Goal: Information Seeking & Learning: Learn about a topic

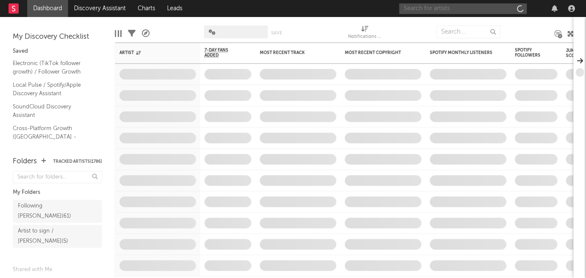
click at [439, 8] on input "text" at bounding box center [462, 8] width 127 height 11
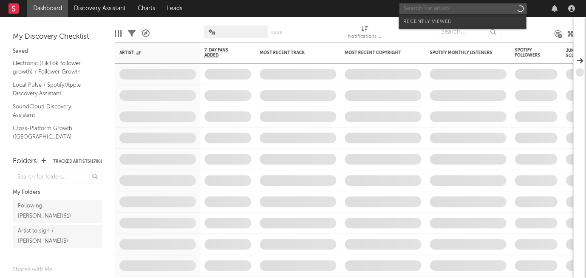
paste input "Strn."
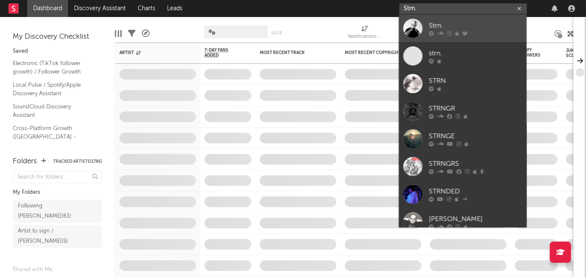
type input "Strn."
click at [439, 20] on link "Strn." at bounding box center [462, 28] width 127 height 28
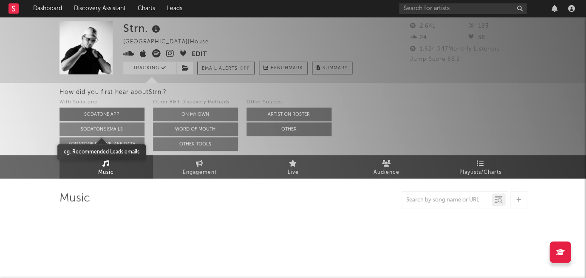
select select "1w"
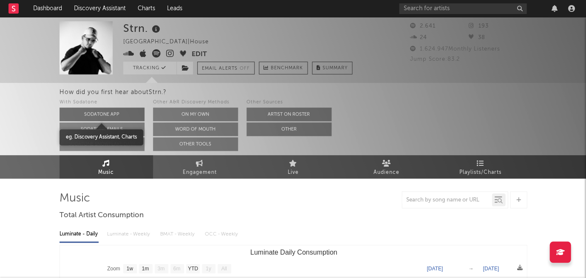
click at [99, 111] on button "Sodatone App" at bounding box center [101, 115] width 85 height 14
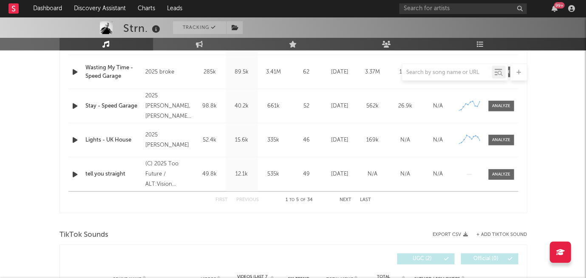
scroll to position [404, 0]
click at [510, 172] on span at bounding box center [500, 174] width 25 height 11
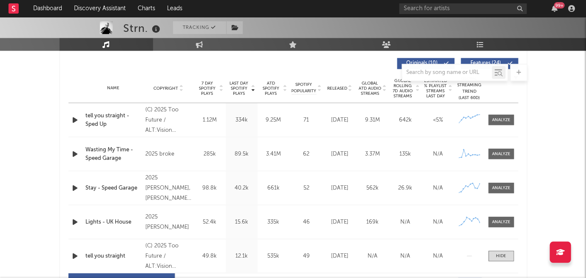
scroll to position [323, 0]
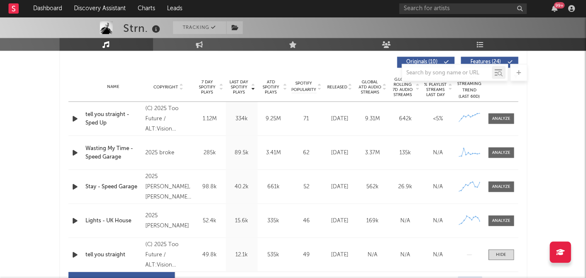
click at [71, 152] on icon "button" at bounding box center [75, 152] width 9 height 11
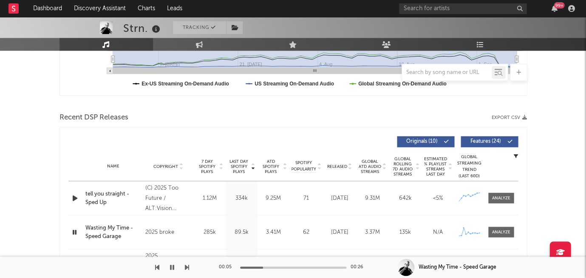
scroll to position [266, 0]
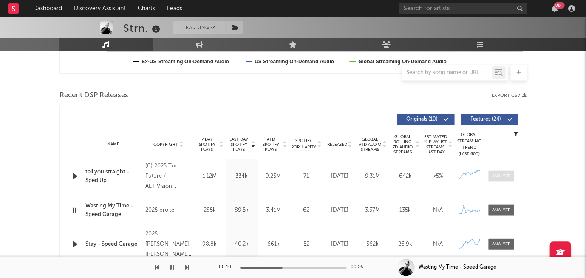
click at [501, 174] on div at bounding box center [501, 176] width 18 height 6
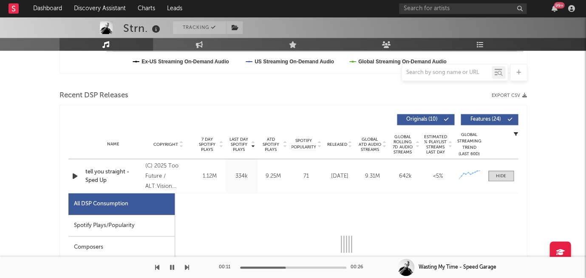
scroll to position [278, 0]
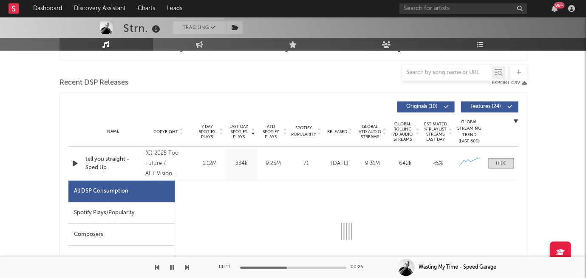
select select "1w"
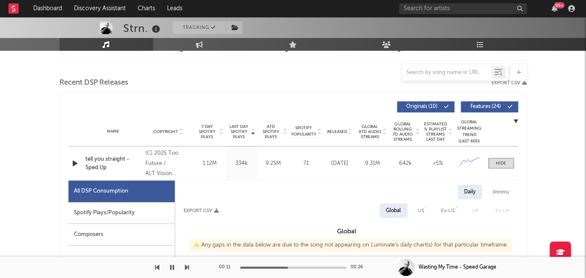
click at [113, 212] on div "Spotify Plays/Popularity" at bounding box center [121, 213] width 106 height 22
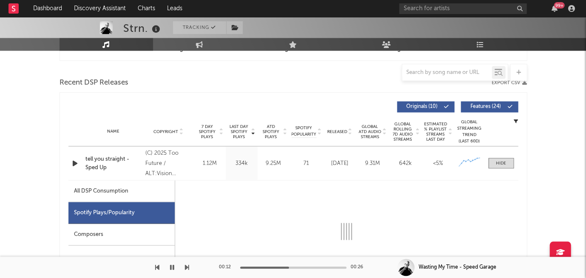
select select "1w"
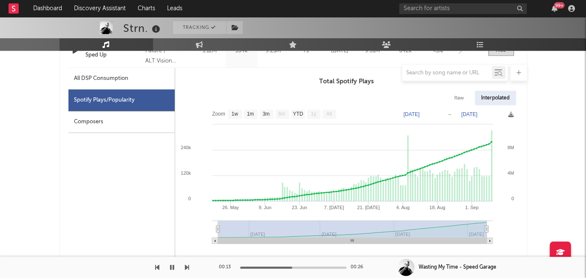
scroll to position [390, 0]
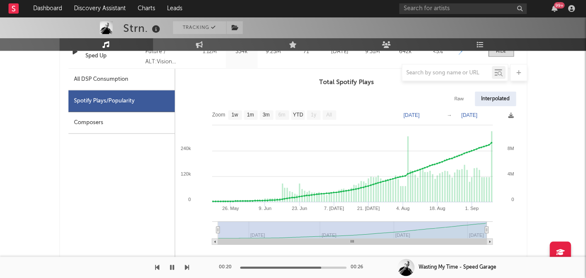
click at [171, 269] on icon "button" at bounding box center [172, 267] width 4 height 7
